Goal: Transaction & Acquisition: Purchase product/service

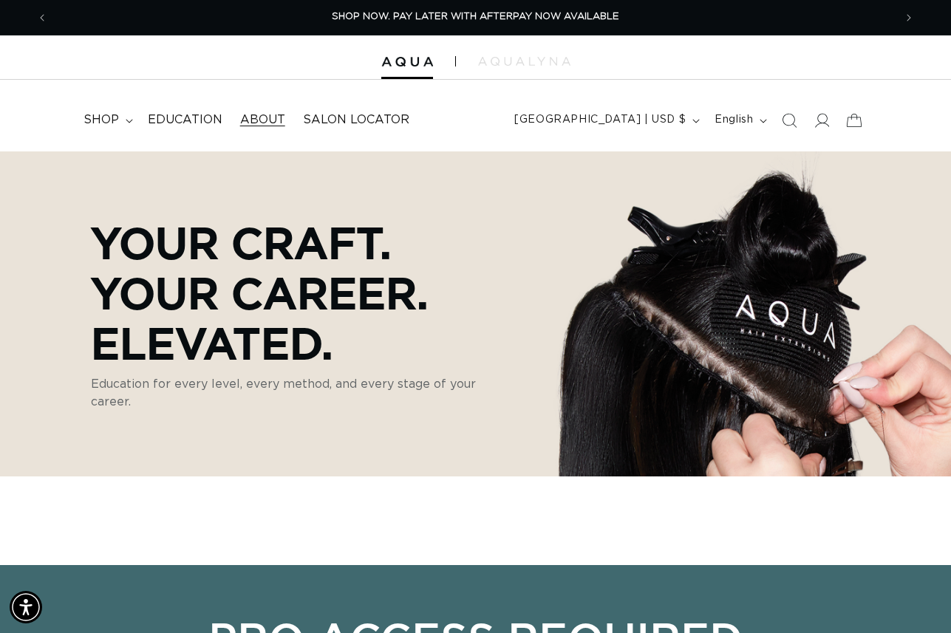
click at [269, 118] on span "About" at bounding box center [262, 120] width 45 height 16
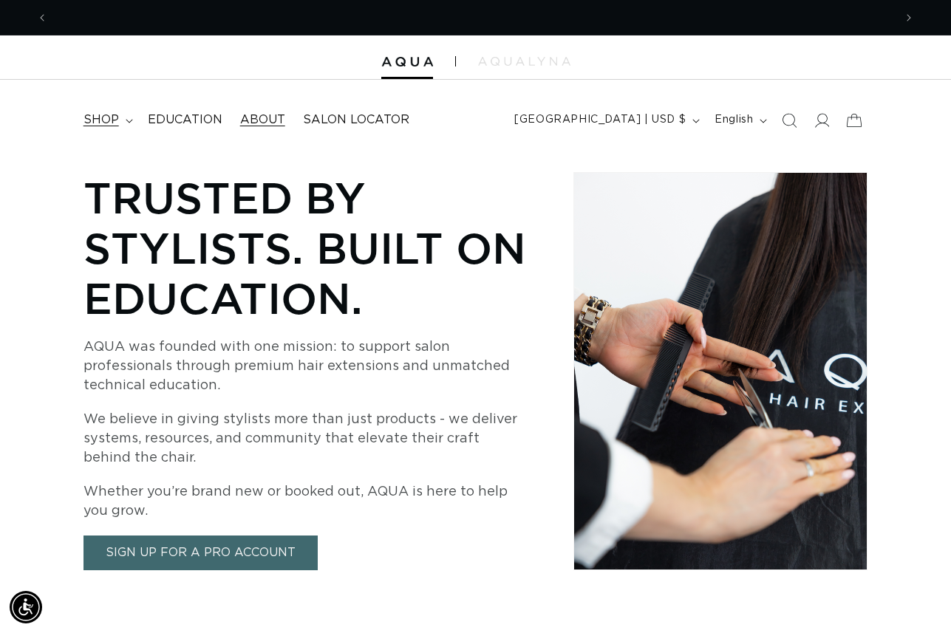
scroll to position [0, 1692]
click at [115, 117] on span "shop" at bounding box center [100, 120] width 35 height 16
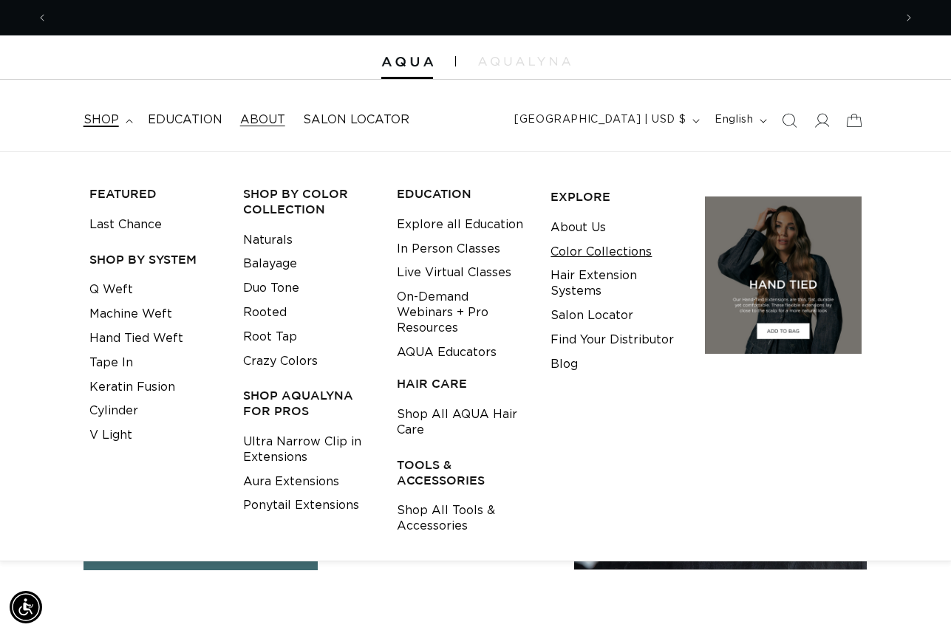
scroll to position [0, 0]
click at [582, 251] on link "Color Collections" at bounding box center [600, 252] width 101 height 24
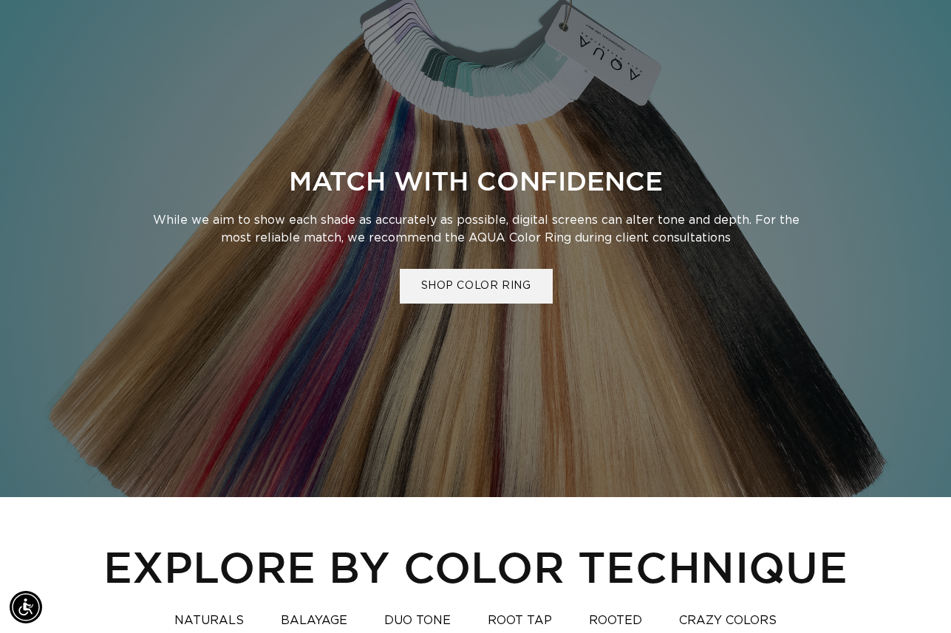
scroll to position [537, 0]
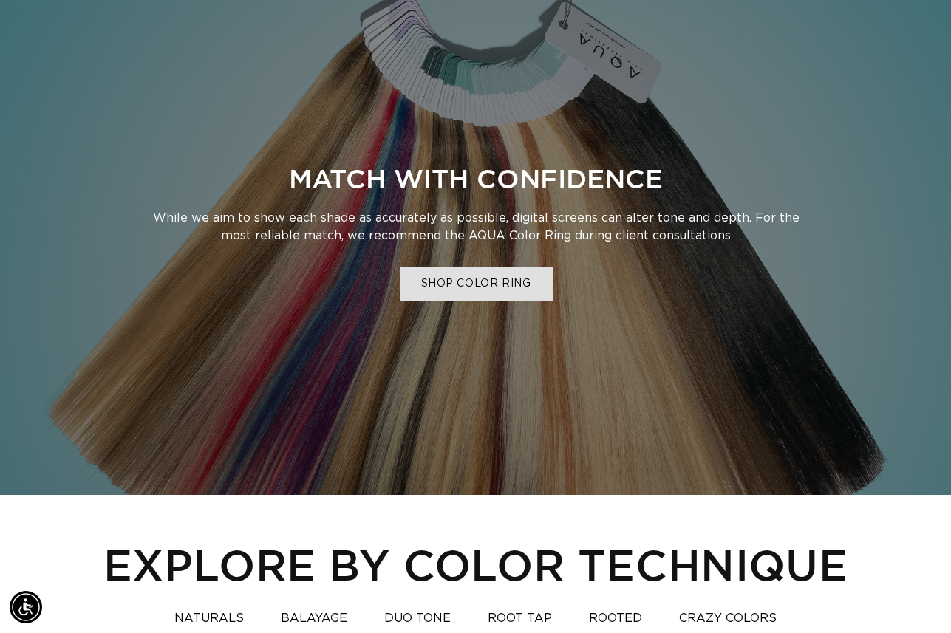
click at [491, 281] on link "SHOP COLOR RING" at bounding box center [475, 284] width 153 height 35
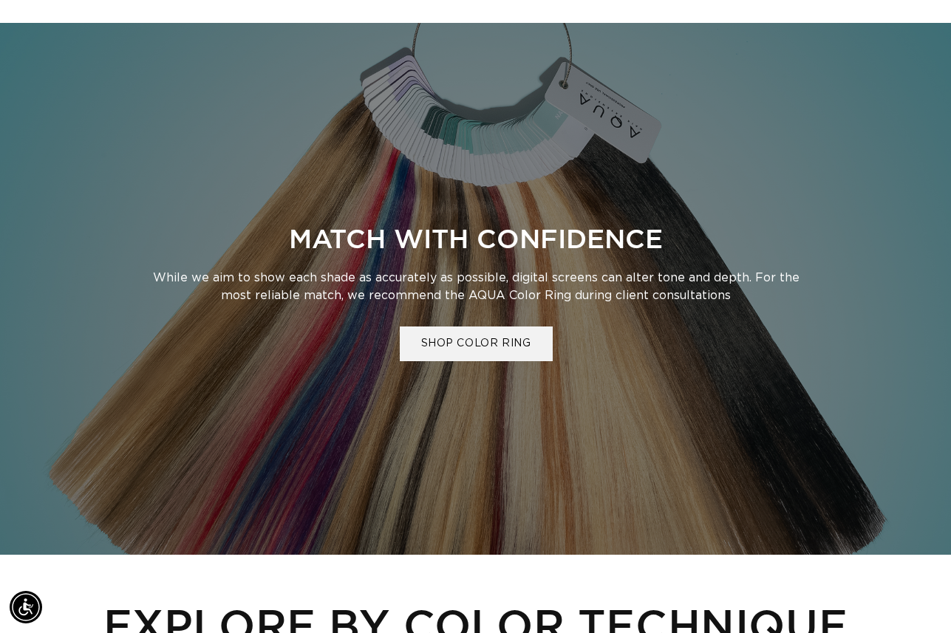
scroll to position [0, 1692]
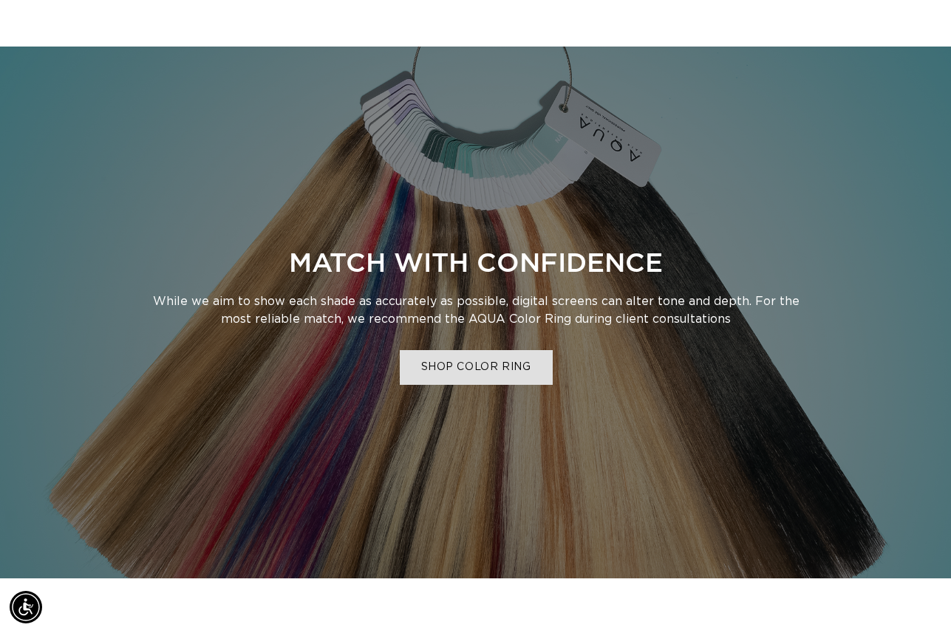
click at [448, 360] on link "SHOP COLOR RING" at bounding box center [475, 367] width 153 height 35
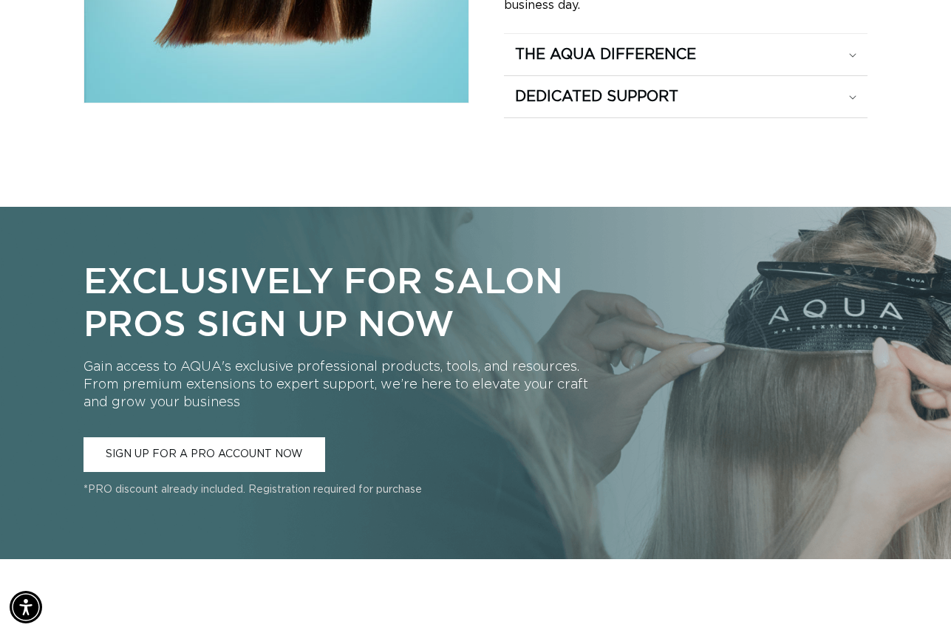
scroll to position [821, 0]
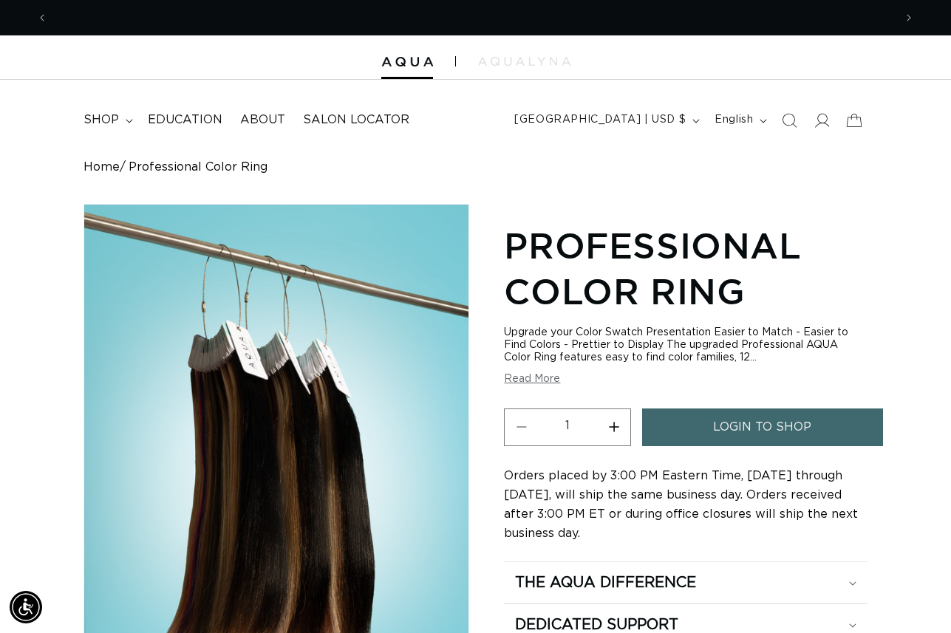
scroll to position [0, 846]
